Goal: Information Seeking & Learning: Learn about a topic

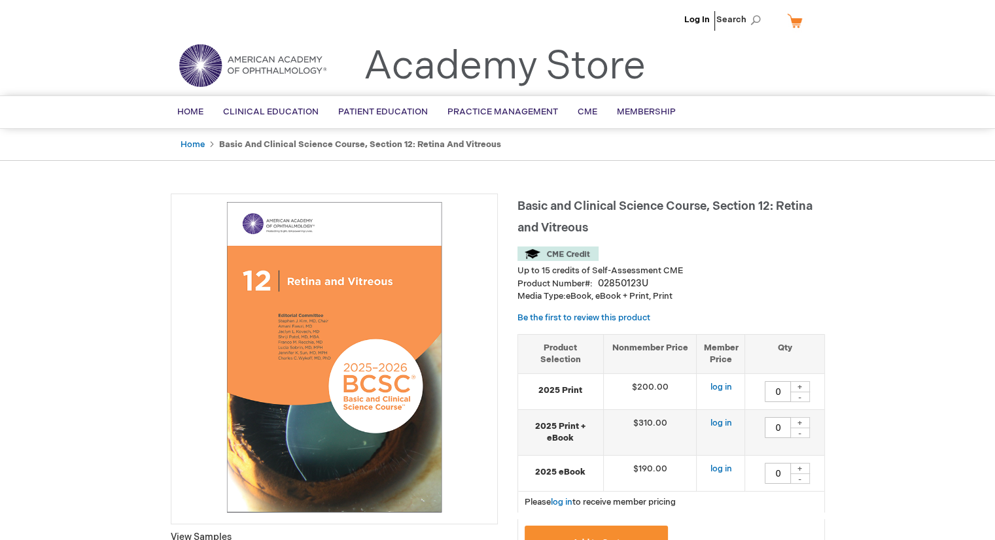
click at [326, 139] on strong "Basic and Clinical Science Course, Section 12: Retina and Vitreous" at bounding box center [360, 144] width 282 height 10
click at [443, 135] on ul "Home Basic and Clinical Science Course, Section 12: Retina and Vitreous" at bounding box center [498, 145] width 654 height 32
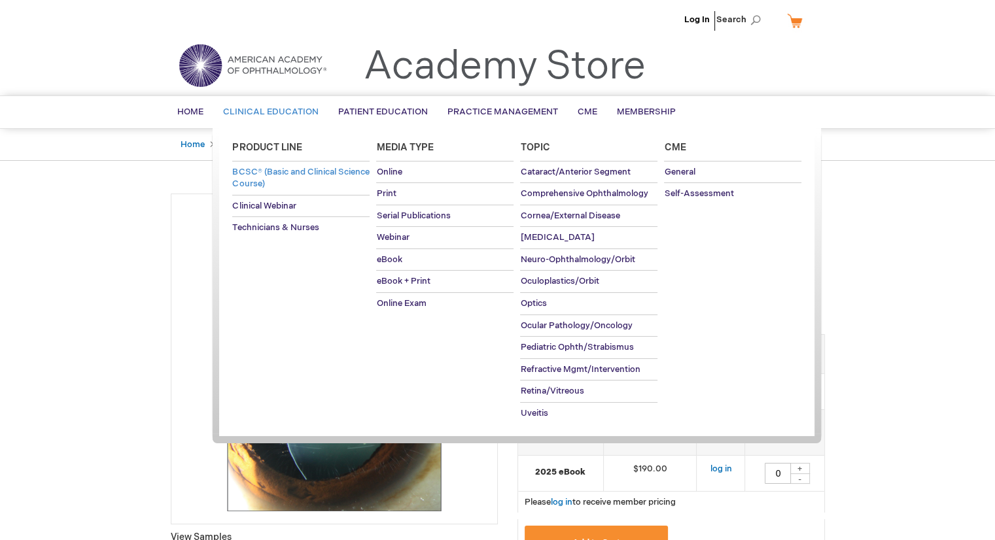
click at [264, 175] on span "BCSC® (Basic and Clinical Science Course)" at bounding box center [300, 178] width 137 height 23
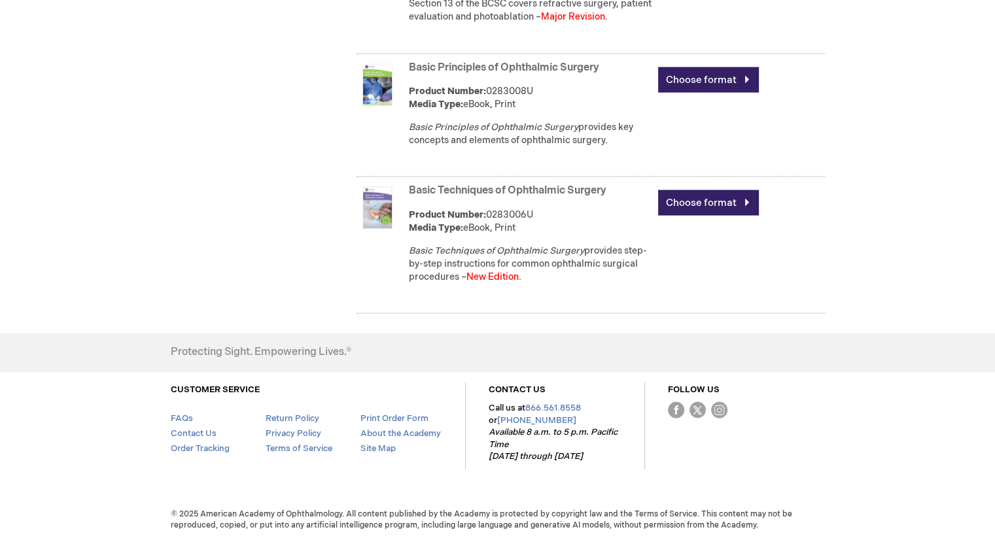
scroll to position [2486, 0]
